Goal: Task Accomplishment & Management: Manage account settings

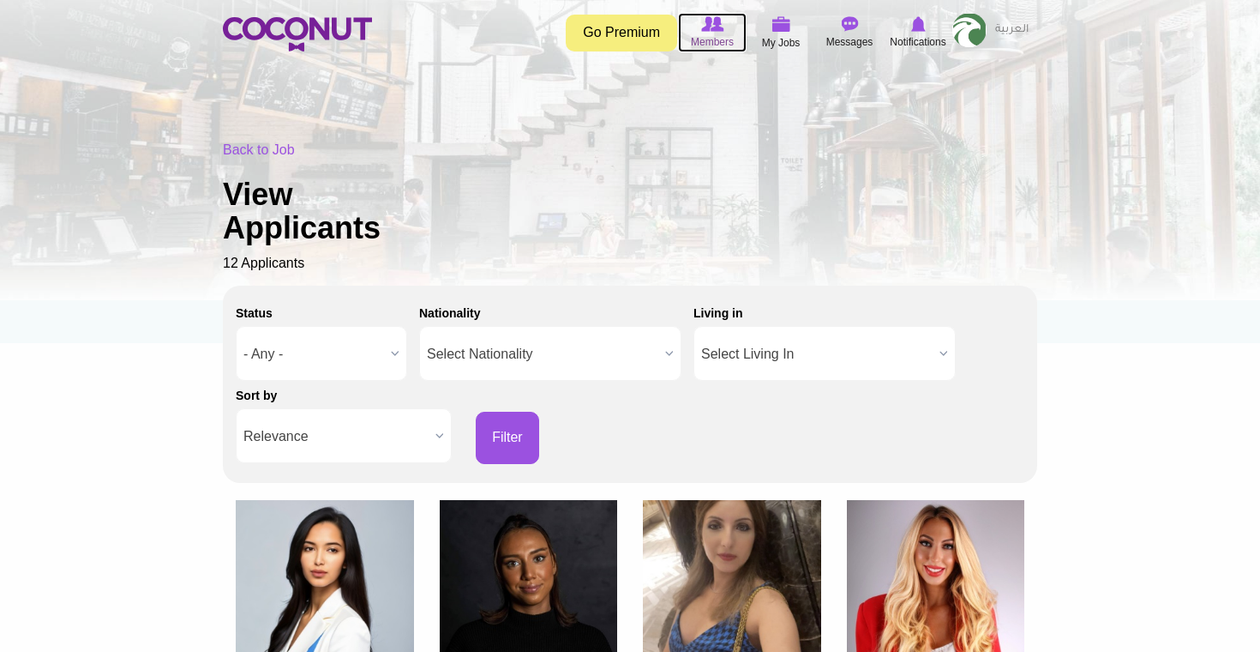
click at [722, 27] on img at bounding box center [712, 23] width 22 height 15
click at [772, 26] on img at bounding box center [781, 23] width 19 height 15
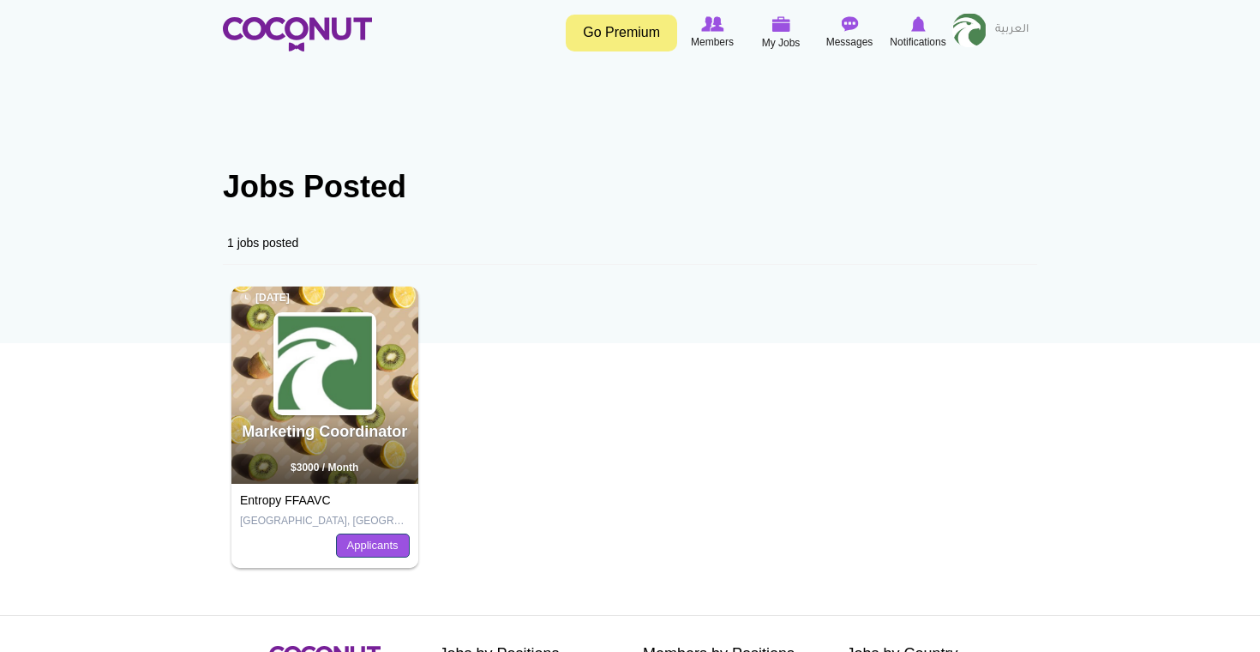
click at [387, 549] on link "Applicants" at bounding box center [373, 545] width 74 height 24
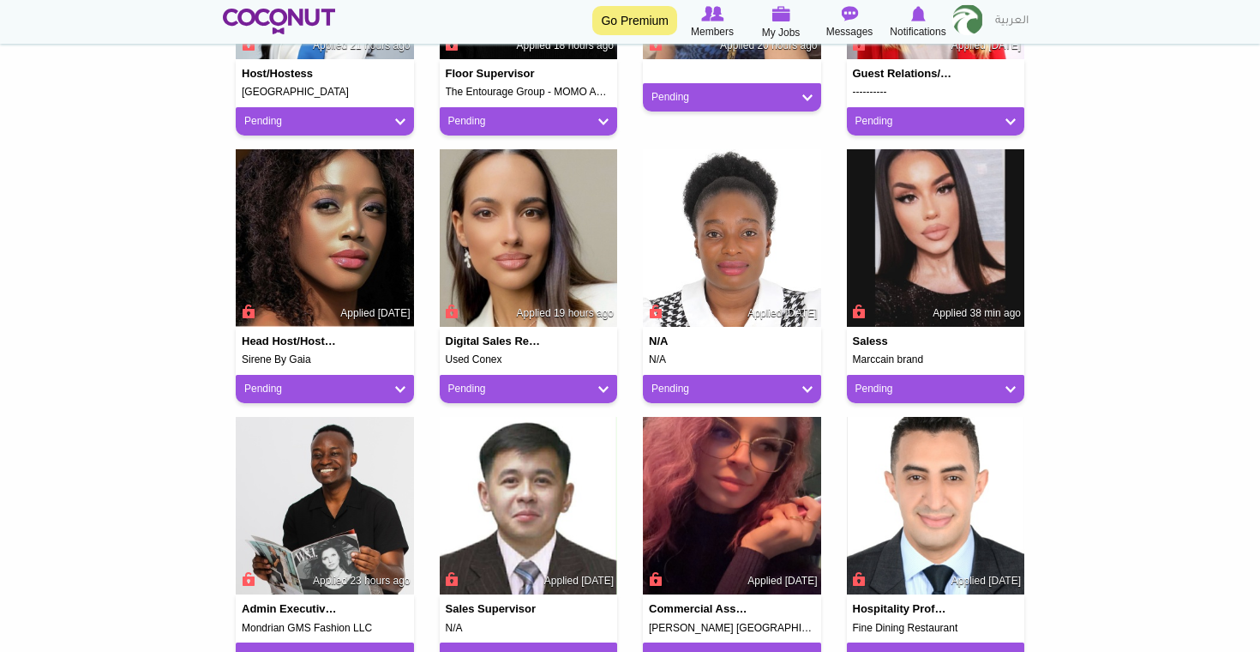
scroll to position [628, 0]
